Goal: Transaction & Acquisition: Purchase product/service

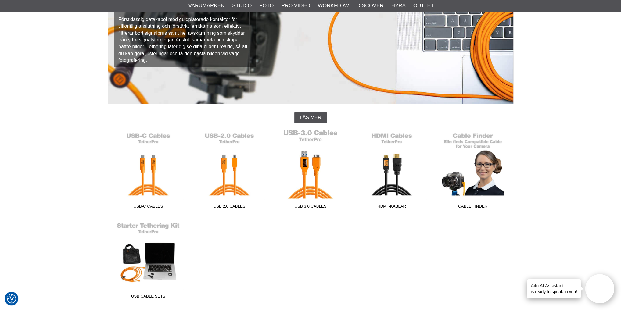
scroll to position [73, 0]
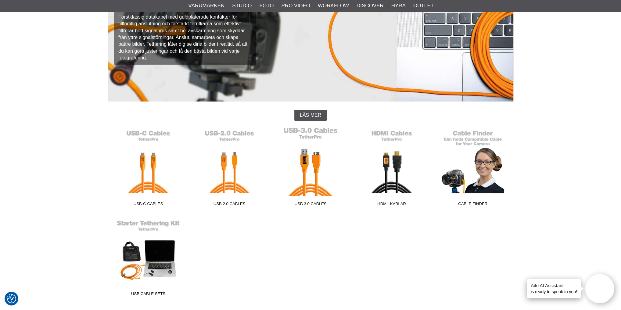
click at [316, 166] on link "USB 3.0 Cables" at bounding box center [310, 168] width 81 height 82
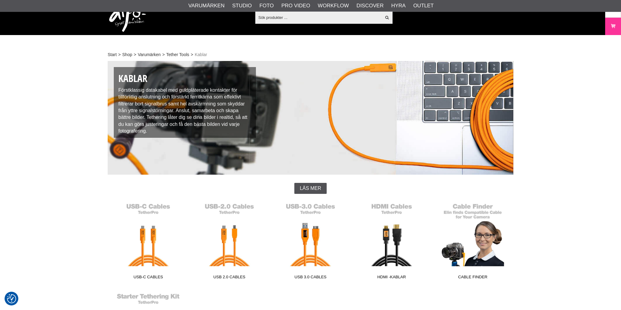
scroll to position [73, 0]
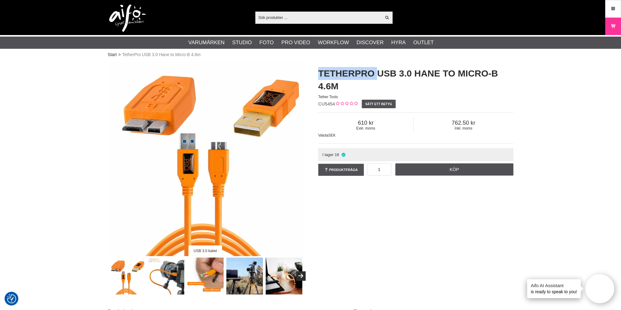
drag, startPoint x: 376, startPoint y: 73, endPoint x: 318, endPoint y: 74, distance: 58.0
click at [318, 74] on div "TetherPro USB 3.0 Hane to Micro-B 4.6m Tether Tools CU5454 Sätt ett betyg Exkl.…" at bounding box center [416, 122] width 211 height 122
copy h1 "TetherPro"
click at [301, 18] on input "text" at bounding box center [318, 17] width 126 height 9
paste input "TetherPro"
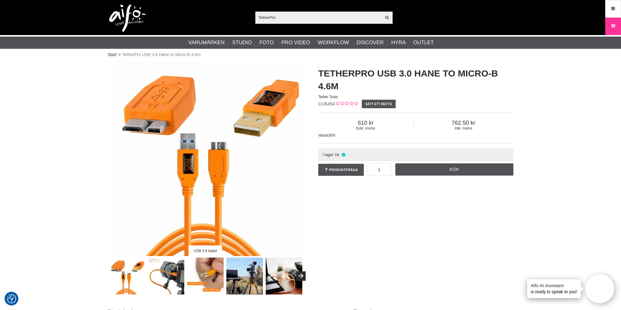
type input "TetherPro"
click at [387, 19] on icon at bounding box center [387, 17] width 5 height 5
click at [387, 16] on icon at bounding box center [387, 17] width 5 height 5
click at [372, 18] on input "TetherPro" at bounding box center [318, 17] width 126 height 9
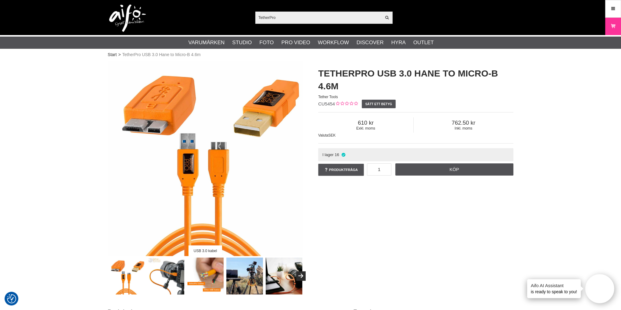
click at [387, 16] on icon at bounding box center [387, 17] width 5 height 5
click at [349, 16] on input "TetherPro" at bounding box center [318, 17] width 126 height 9
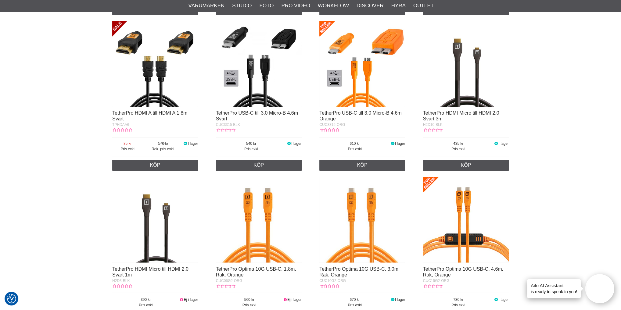
scroll to position [757, 0]
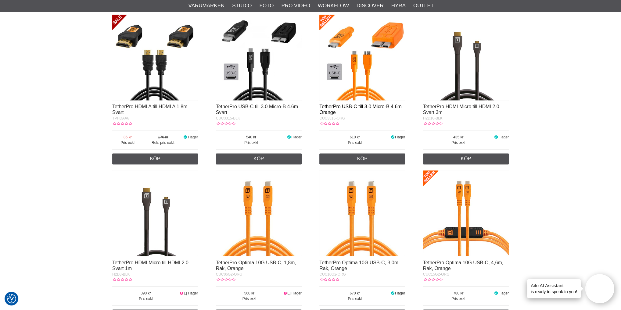
click at [360, 104] on link "TetherPro USB-C till 3.0 Micro-B 4.6m Orange" at bounding box center [361, 109] width 82 height 11
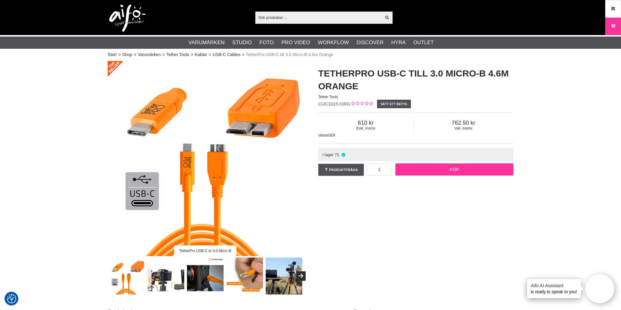
click at [468, 172] on link "Köp" at bounding box center [455, 170] width 118 height 12
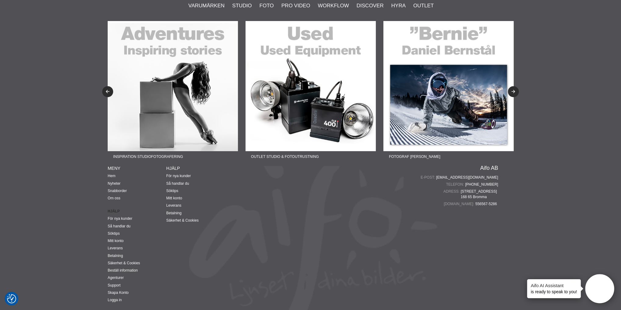
scroll to position [1566, 0]
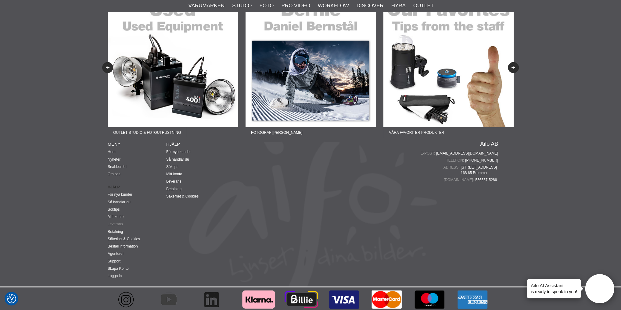
click at [116, 222] on link "Leverans" at bounding box center [115, 224] width 15 height 4
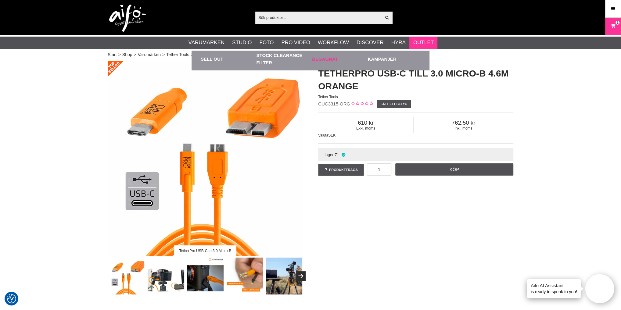
click at [332, 60] on link "Begagnat" at bounding box center [338, 59] width 53 height 17
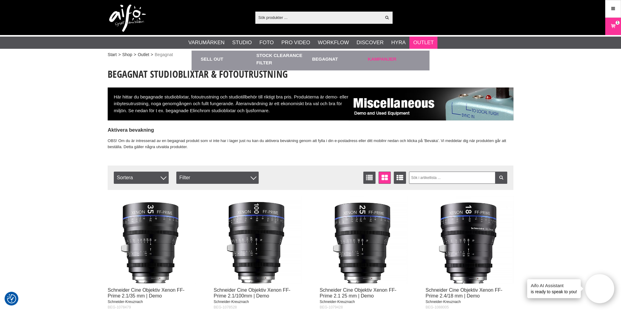
click at [389, 59] on link "Kampanjer" at bounding box center [394, 59] width 53 height 17
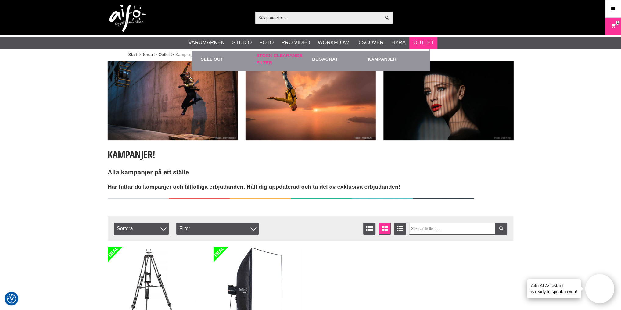
click at [288, 56] on link "Stock Clearance Filter" at bounding box center [283, 59] width 53 height 17
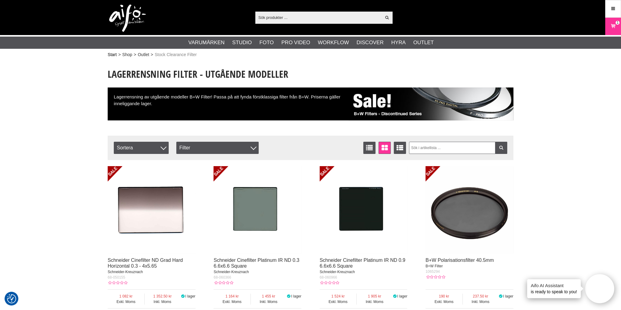
click at [114, 55] on link "Start" at bounding box center [112, 55] width 9 height 6
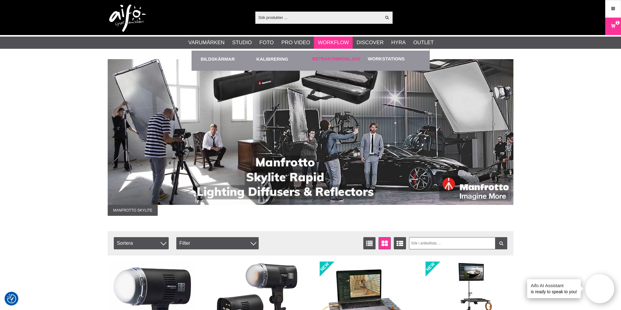
click at [335, 58] on link "Betraktningsljus" at bounding box center [336, 59] width 48 height 7
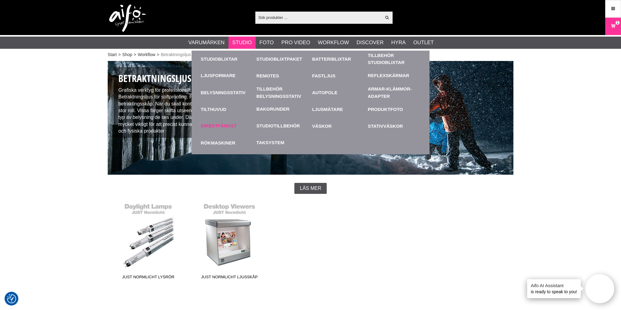
click at [223, 126] on link "Direktfångst" at bounding box center [219, 126] width 36 height 7
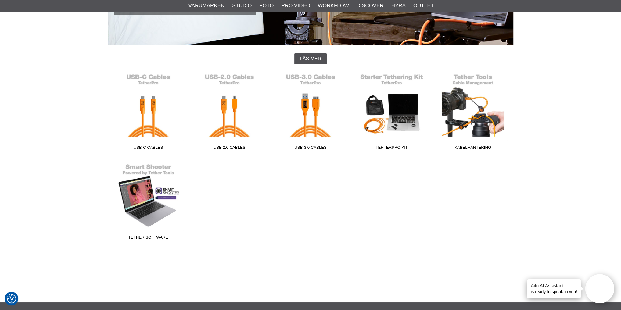
scroll to position [122, 0]
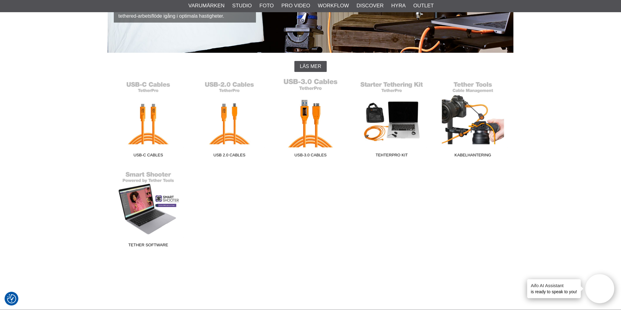
click at [311, 154] on span "USB-3.0 Cables" at bounding box center [310, 156] width 81 height 8
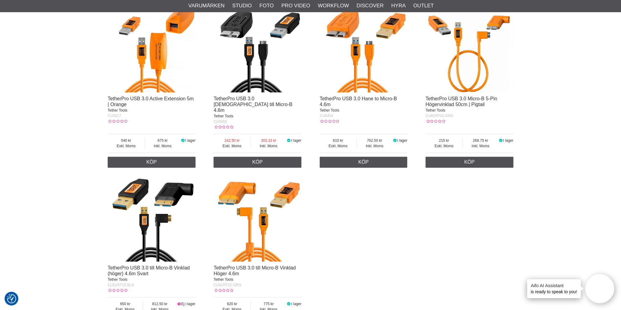
scroll to position [220, 0]
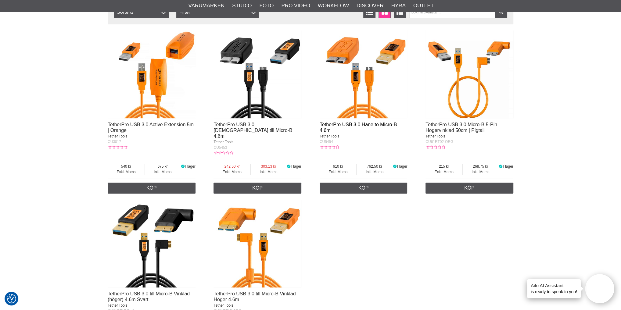
click at [353, 124] on link "TetherPro USB 3.0 Hane to Micro-B 4.6m" at bounding box center [358, 127] width 77 height 11
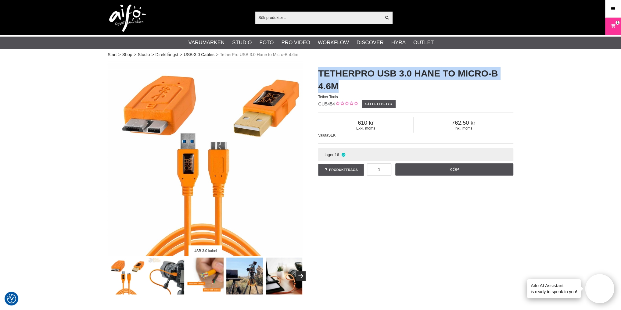
drag, startPoint x: 345, startPoint y: 85, endPoint x: 318, endPoint y: 76, distance: 28.3
click at [318, 76] on h1 "TetherPro USB 3.0 Hane to Micro-B 4.6m" at bounding box center [415, 80] width 195 height 26
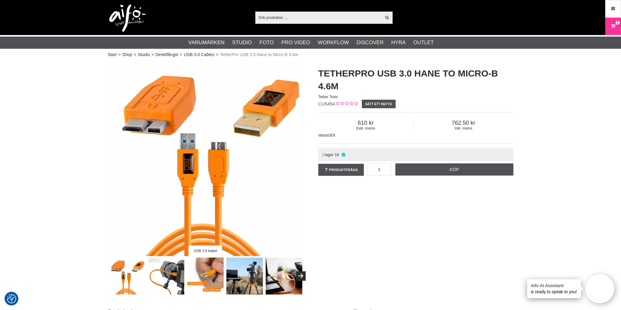
click at [614, 8] on icon at bounding box center [613, 8] width 5 height 7
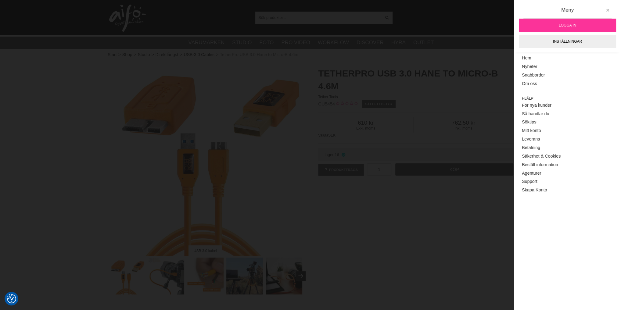
click at [609, 9] on icon at bounding box center [608, 10] width 4 height 4
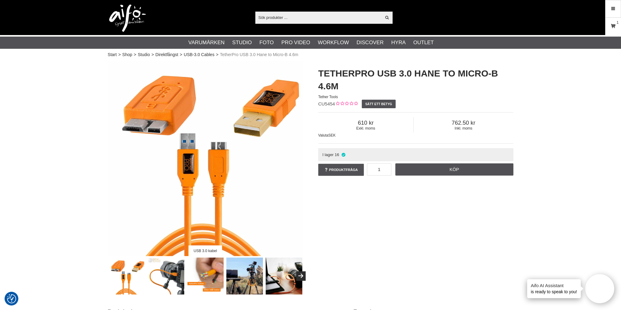
click at [613, 26] on icon at bounding box center [613, 26] width 6 height 7
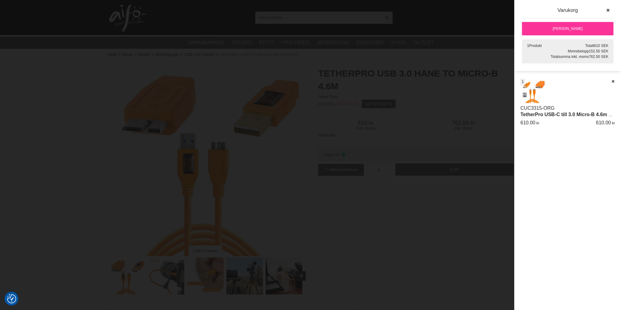
click at [486, 190] on div at bounding box center [310, 155] width 621 height 310
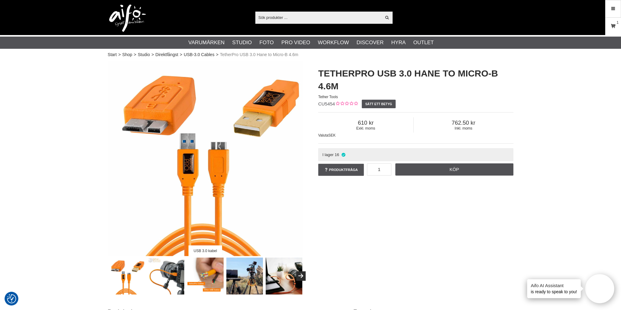
click at [617, 27] on link "Varukorg 1" at bounding box center [613, 26] width 15 height 14
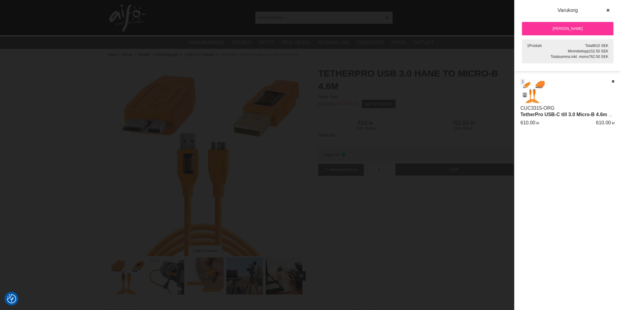
click at [614, 80] on icon at bounding box center [613, 81] width 4 height 4
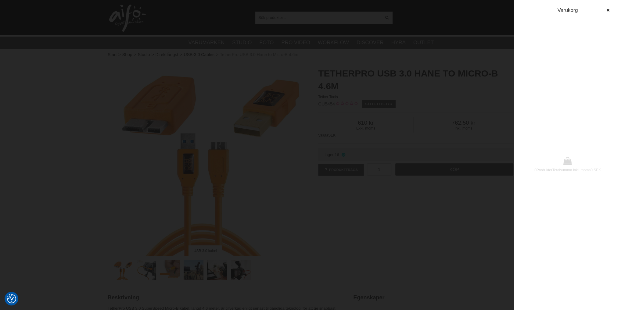
click at [79, 111] on div at bounding box center [310, 155] width 621 height 310
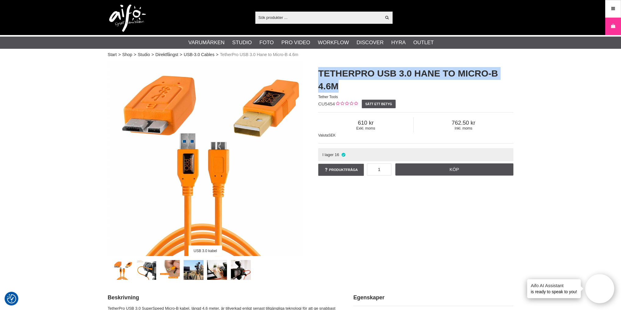
drag, startPoint x: 346, startPoint y: 84, endPoint x: 316, endPoint y: 71, distance: 33.2
click at [316, 71] on div "TetherPro USB 3.0 Hane to Micro-B 4.6m Tether Tools CU5454 Sätt ett betyg Exkl.…" at bounding box center [416, 122] width 211 height 122
